Goal: Task Accomplishment & Management: Complete application form

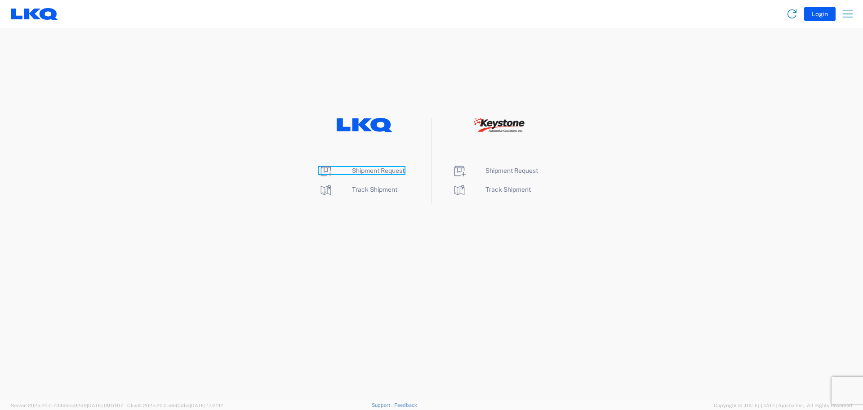
click at [385, 171] on span "Shipment Request" at bounding box center [378, 170] width 53 height 7
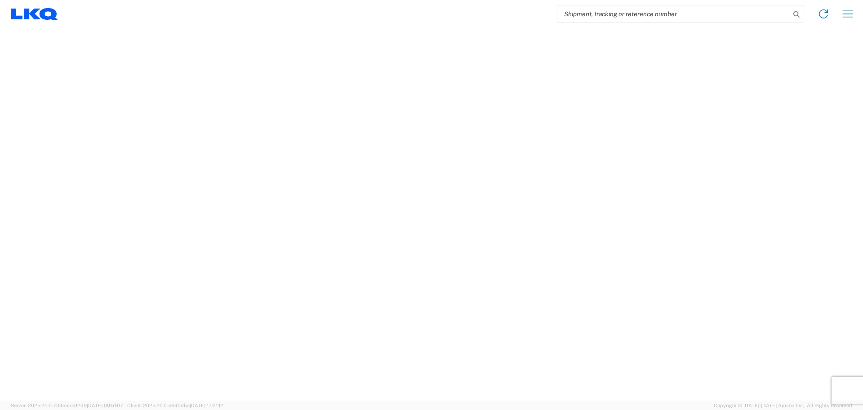
select select "FULL"
select select "LBS"
select select "IN"
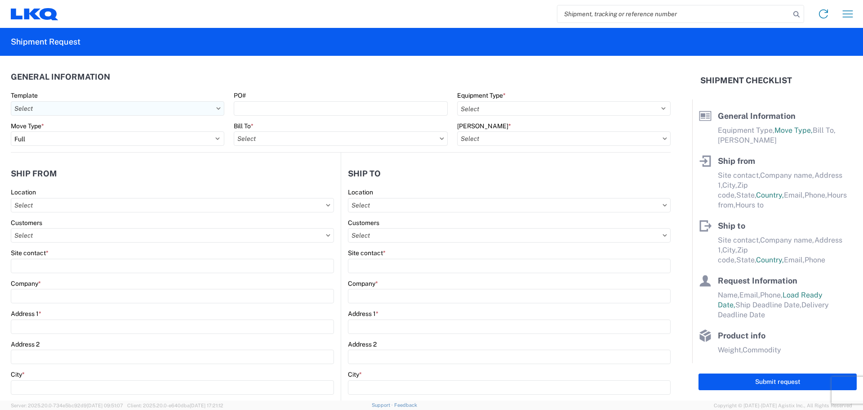
click at [78, 108] on input "text" at bounding box center [118, 108] width 214 height 14
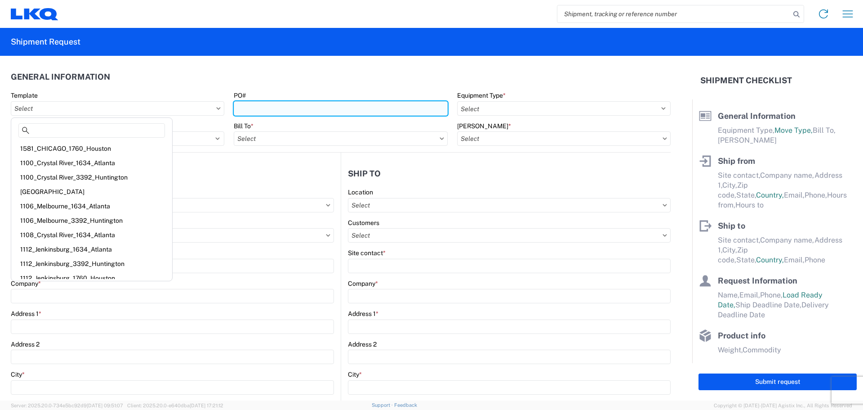
click at [271, 110] on input "PO#" at bounding box center [341, 108] width 214 height 14
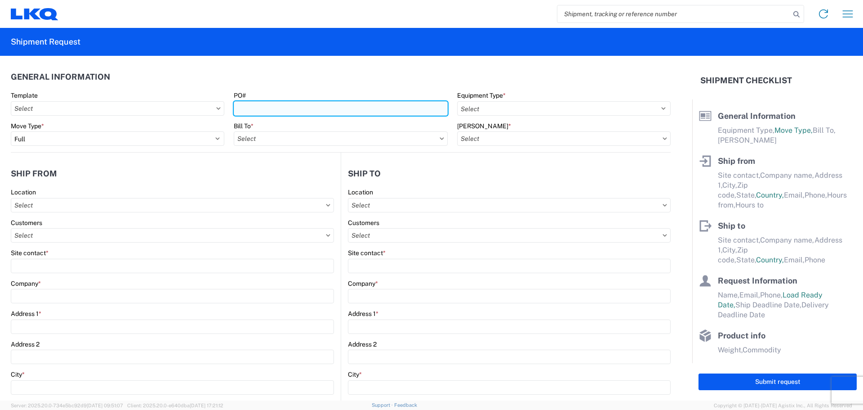
click at [263, 109] on input "PO#" at bounding box center [341, 108] width 214 height 14
type input "838-35"
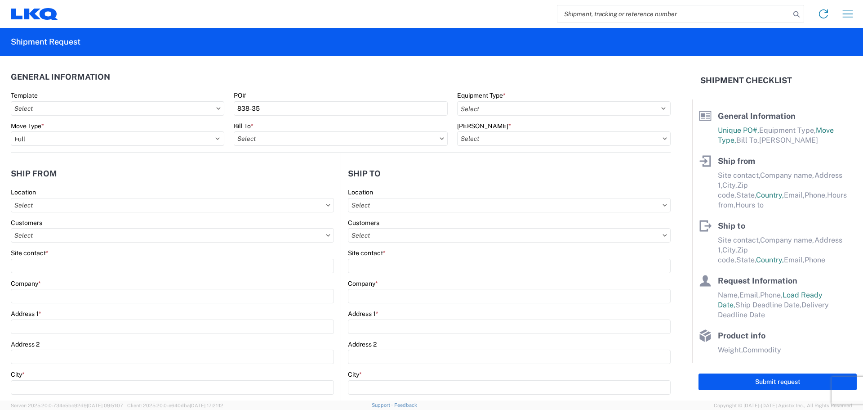
click at [263, 72] on header "General Information" at bounding box center [341, 77] width 660 height 20
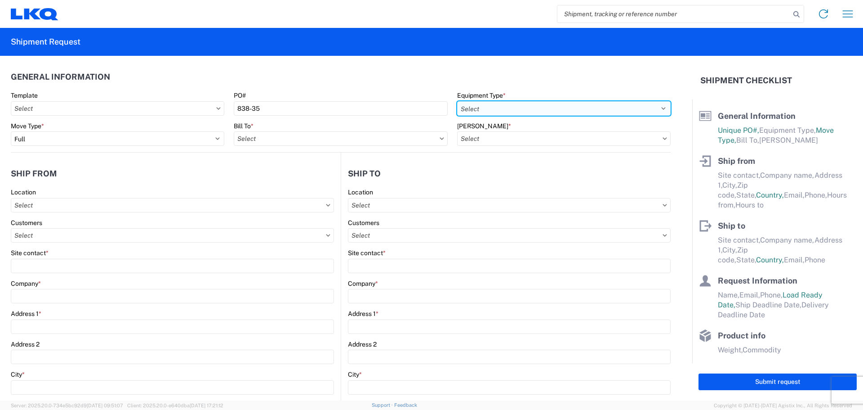
click at [487, 108] on select "Select 53’ Dry Van Flatbed Dropdeck (van) Lowboy (flatbed) Rail" at bounding box center [564, 108] width 214 height 14
select select "STDV"
click at [457, 101] on select "Select 53’ Dry Van Flatbed Dropdeck (van) Lowboy (flatbed) Rail" at bounding box center [564, 108] width 214 height 14
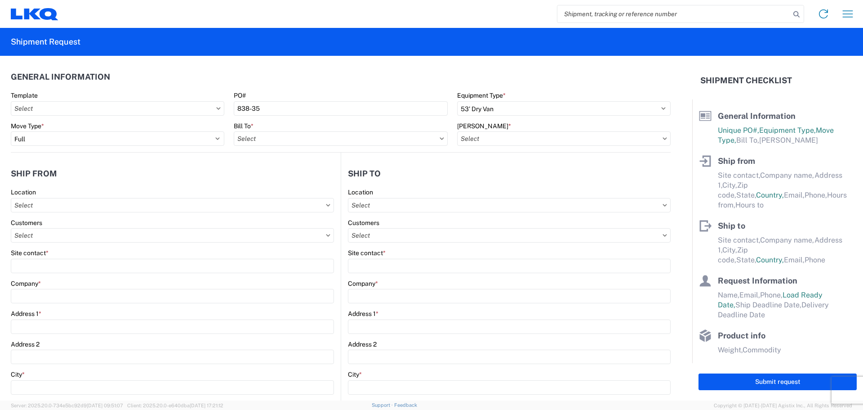
click at [229, 135] on agx-form-control-wrapper-v2 "Bill To *" at bounding box center [340, 137] width 223 height 31
click at [266, 145] on input "text" at bounding box center [341, 138] width 214 height 14
type input "1830"
click at [296, 181] on div "1830 - LKQ Foster Auto Parts" at bounding box center [312, 178] width 157 height 14
type input "1830 - LKQ Foster Auto Parts"
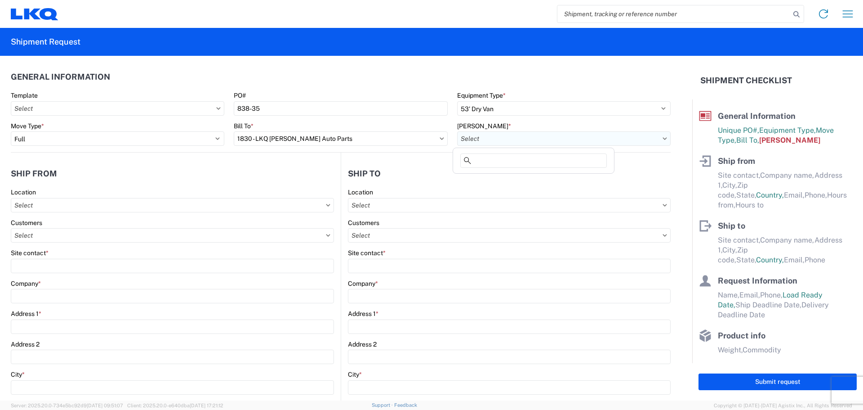
click at [498, 135] on input "text" at bounding box center [564, 138] width 214 height 14
